Goal: Task Accomplishment & Management: Manage account settings

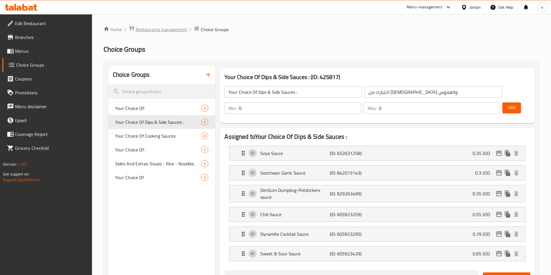
click at [167, 28] on span "Restaurants management" at bounding box center [161, 29] width 51 height 7
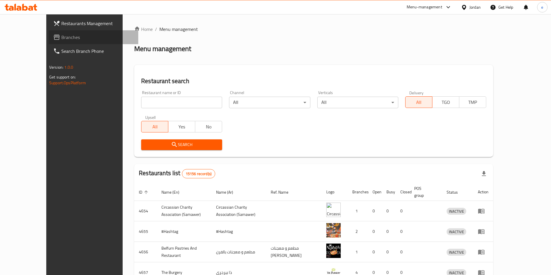
click at [54, 37] on icon at bounding box center [57, 37] width 6 height 5
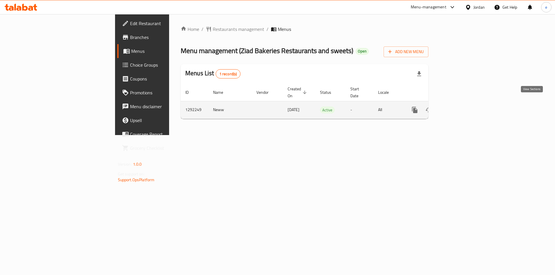
click at [459, 108] on icon "enhanced table" at bounding box center [456, 110] width 5 height 5
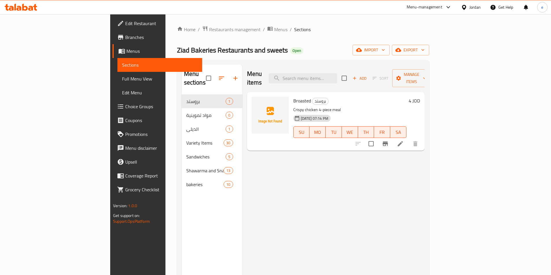
click at [125, 109] on span "Choice Groups" at bounding box center [161, 106] width 72 height 7
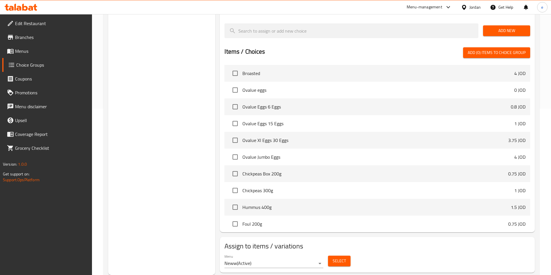
scroll to position [22, 0]
